Goal: Information Seeking & Learning: Learn about a topic

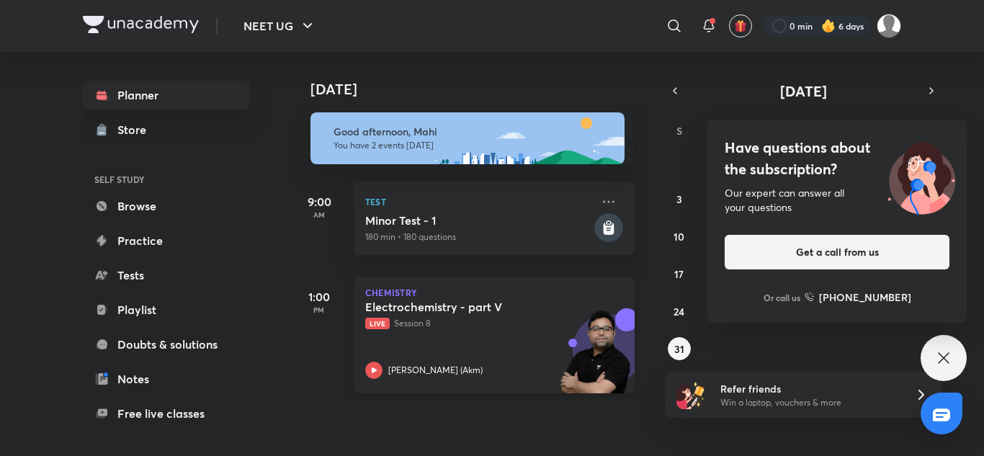
click at [481, 343] on div "Electrochemistry - part V Live Session 8 [PERSON_NAME] (Akm)" at bounding box center [478, 339] width 226 height 79
